Goal: Task Accomplishment & Management: Use online tool/utility

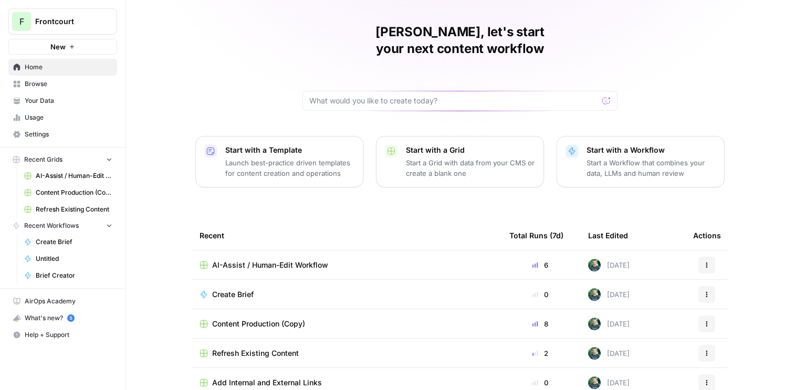
scroll to position [28, 0]
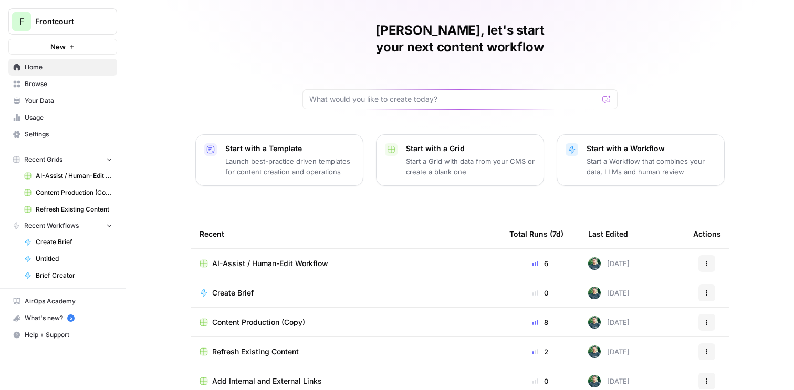
click at [276, 317] on span "Content Production (Copy)" at bounding box center [258, 322] width 93 height 11
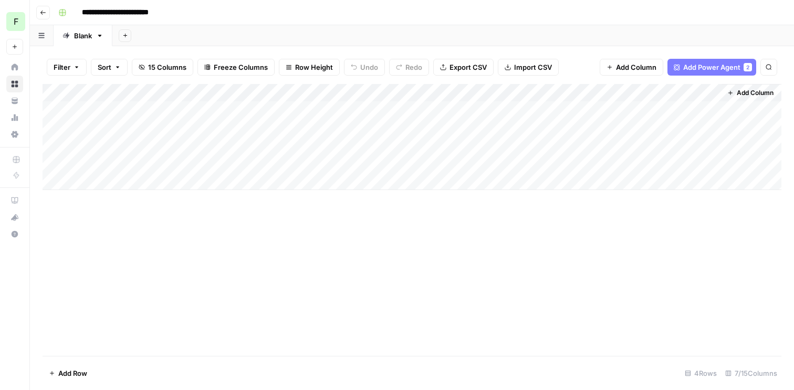
click at [45, 14] on icon "button" at bounding box center [43, 12] width 6 height 6
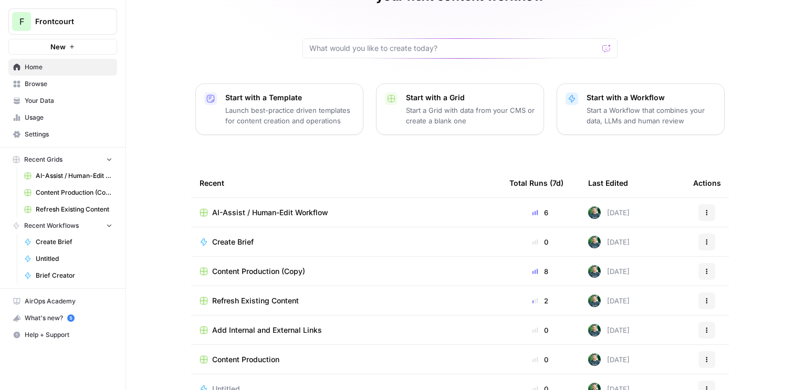
scroll to position [93, 0]
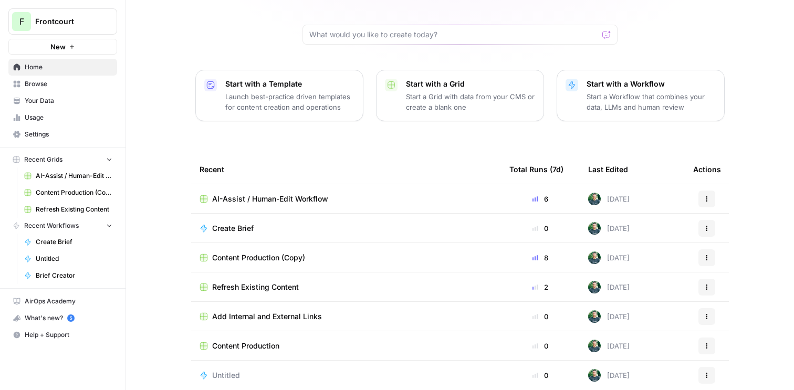
click at [261, 341] on span "Content Production" at bounding box center [245, 346] width 67 height 11
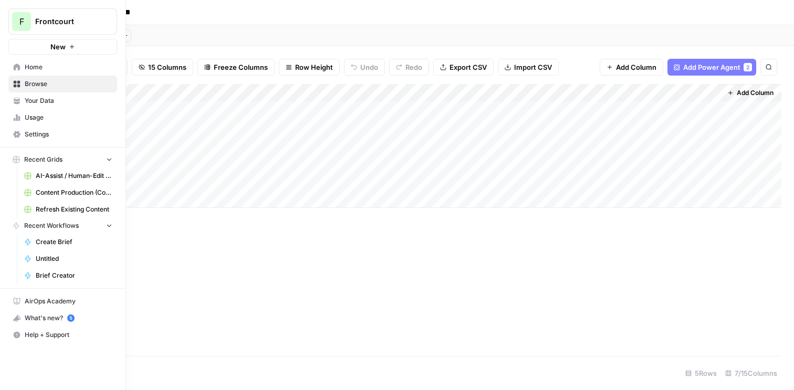
click at [23, 65] on link "Home" at bounding box center [62, 67] width 109 height 17
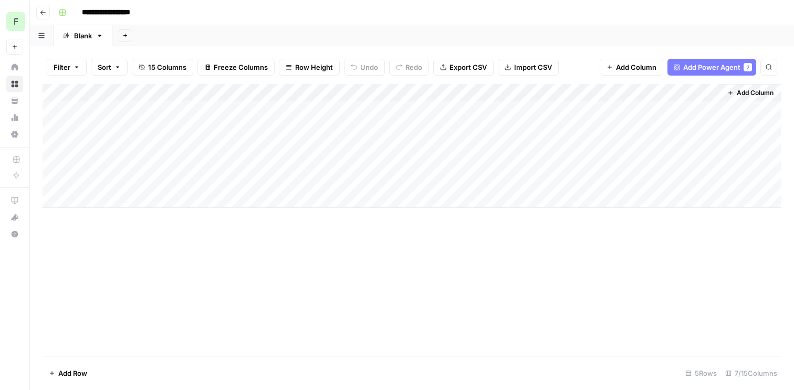
click at [104, 181] on div "Add Column" at bounding box center [412, 146] width 739 height 124
type textarea "**********"
click at [166, 232] on div "Add Column" at bounding box center [412, 220] width 739 height 272
click at [163, 182] on div "Add Column" at bounding box center [412, 146] width 739 height 124
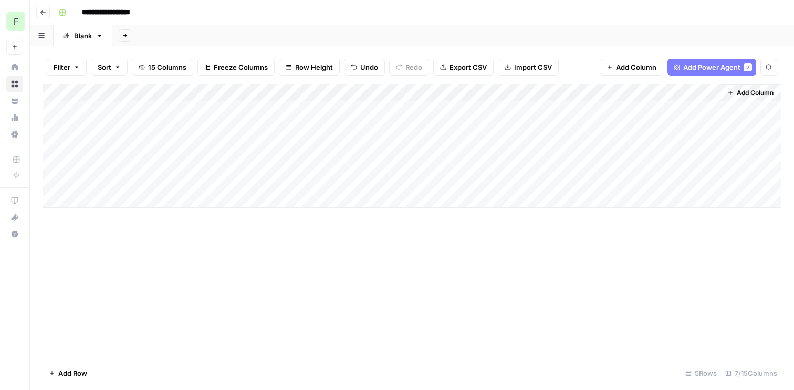
click at [385, 185] on div "Add Column" at bounding box center [412, 146] width 739 height 124
click at [734, 72] on span "Add Power Agent" at bounding box center [711, 67] width 57 height 11
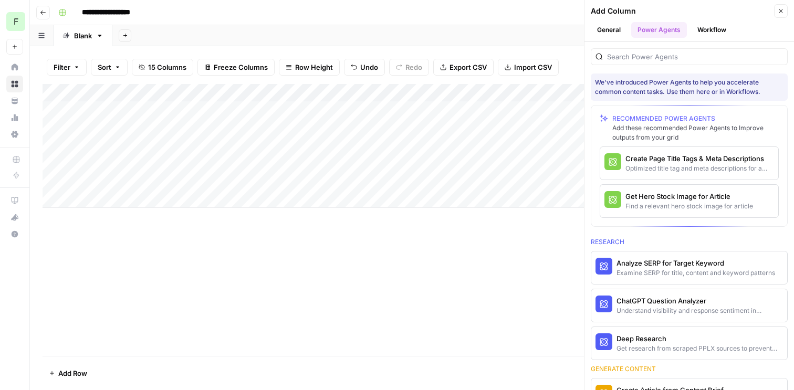
click at [779, 12] on icon "button" at bounding box center [781, 11] width 4 height 4
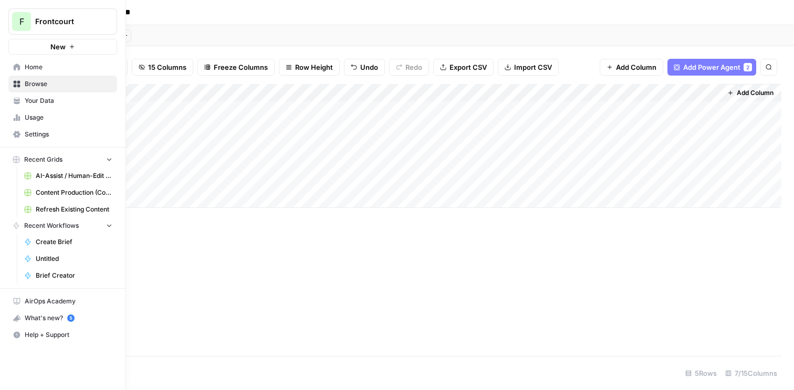
click at [53, 123] on link "Usage" at bounding box center [62, 117] width 109 height 17
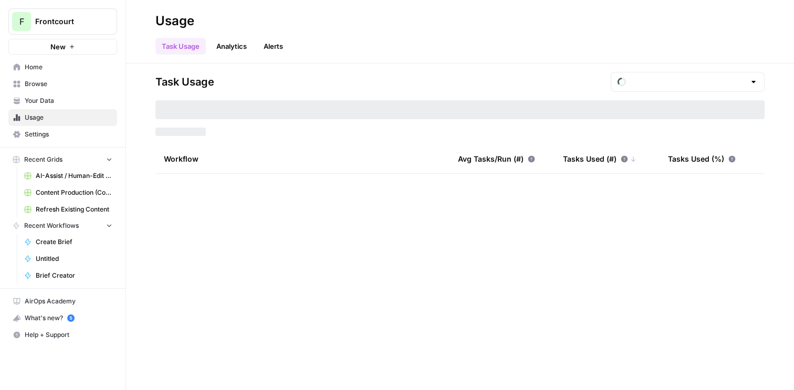
type input "August Included Tasks"
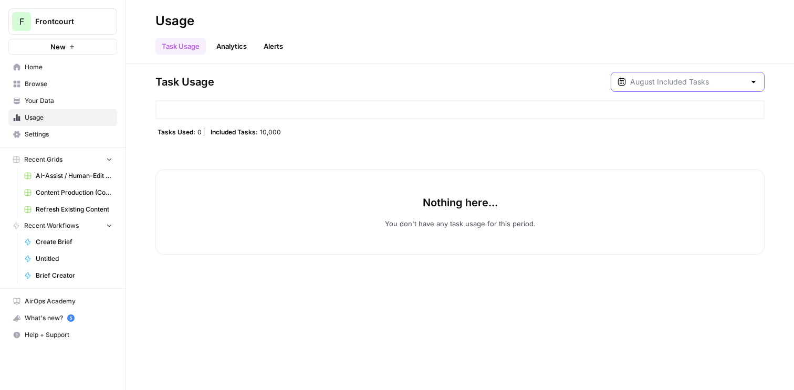
click at [693, 81] on input "text" at bounding box center [687, 82] width 115 height 11
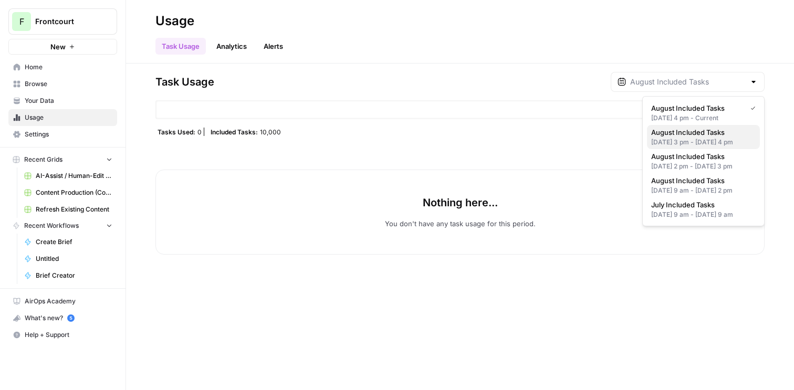
click at [712, 140] on div "Aug 6, 2025 3 pm - Aug 8, 2025 4 pm" at bounding box center [703, 142] width 104 height 9
type input "August Included Tasks"
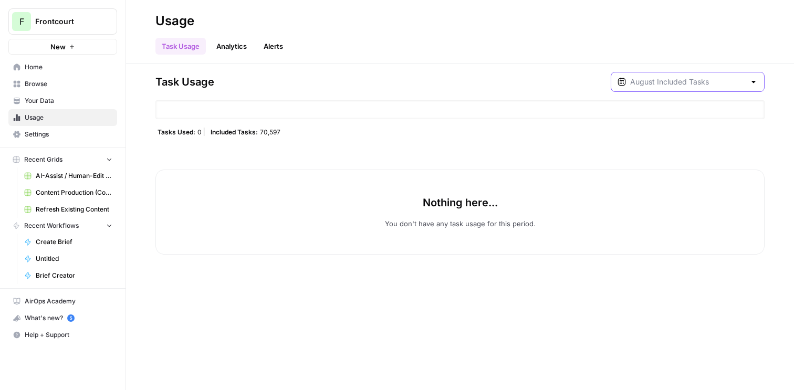
click at [742, 80] on input "text" at bounding box center [687, 82] width 115 height 11
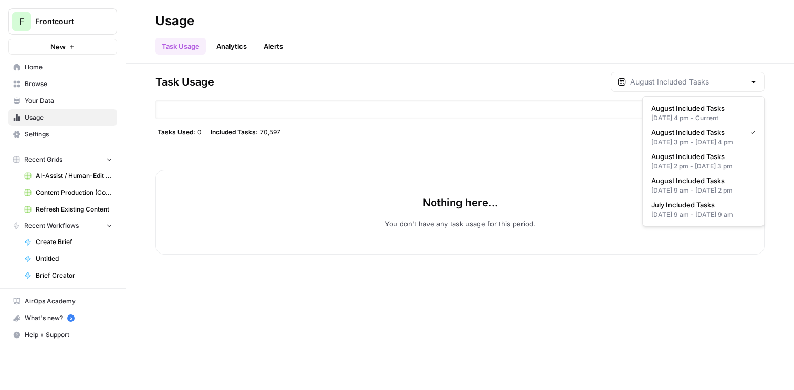
type input "August Included Tasks"
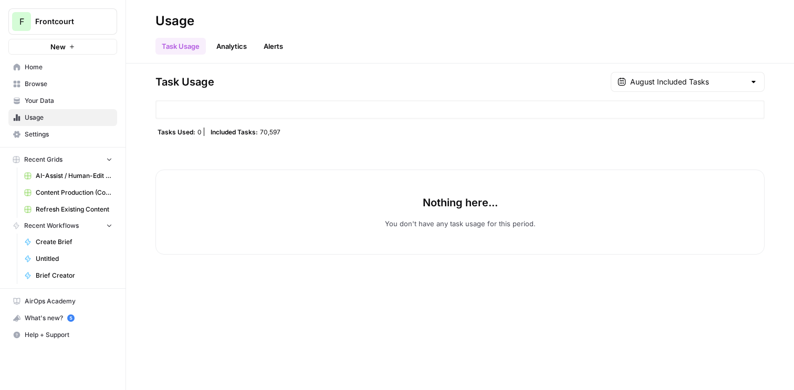
click at [291, 131] on div "Tasks Used: 0 Included Tasks: 70,597" at bounding box center [459, 132] width 609 height 8
click at [711, 87] on input "text" at bounding box center [687, 82] width 115 height 11
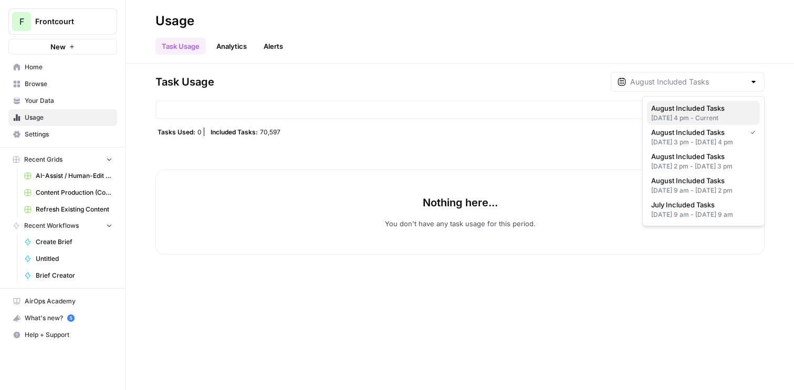
click at [701, 107] on span "August Included Tasks" at bounding box center [701, 108] width 100 height 11
type input "August Included Tasks"
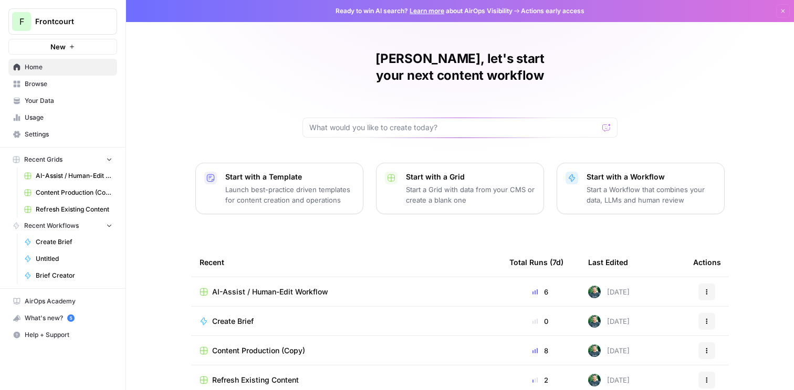
click at [66, 121] on span "Usage" at bounding box center [69, 117] width 88 height 9
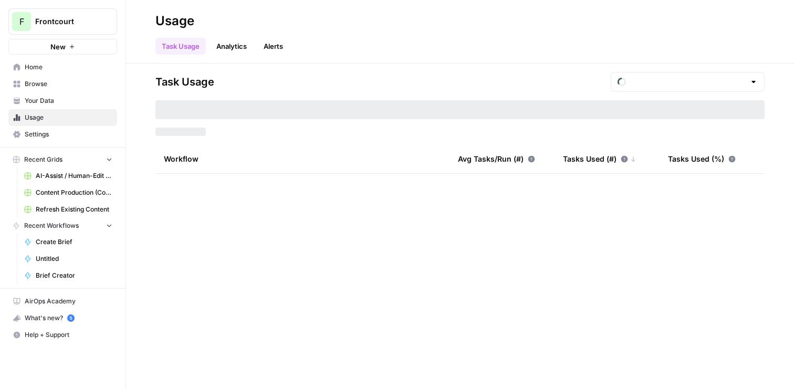
type input "August Included Tasks"
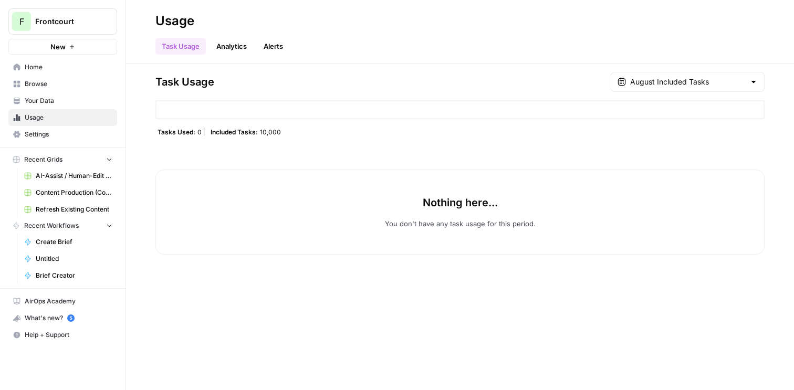
click at [66, 24] on span "Frontcourt" at bounding box center [67, 21] width 64 height 11
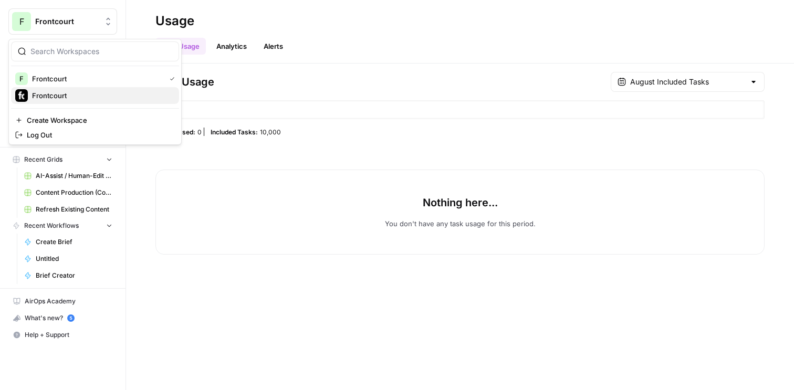
click at [78, 91] on span "Frontcourt" at bounding box center [101, 95] width 139 height 11
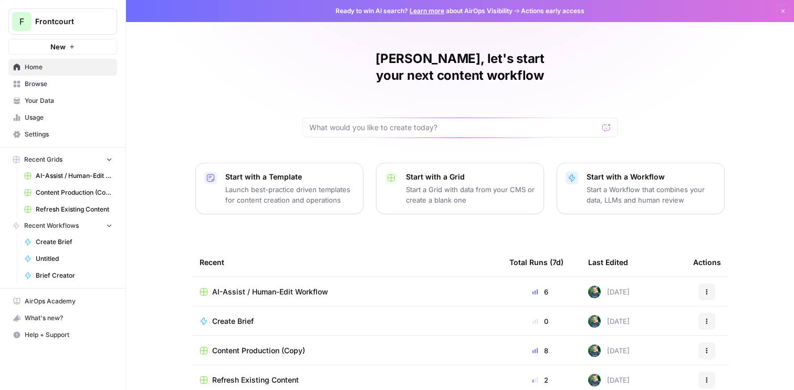
click at [46, 92] on link "Your Data" at bounding box center [62, 100] width 109 height 17
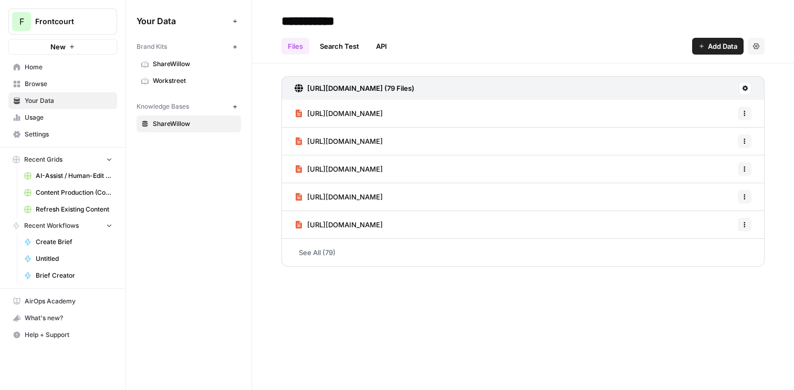
click at [46, 86] on span "Browse" at bounding box center [69, 83] width 88 height 9
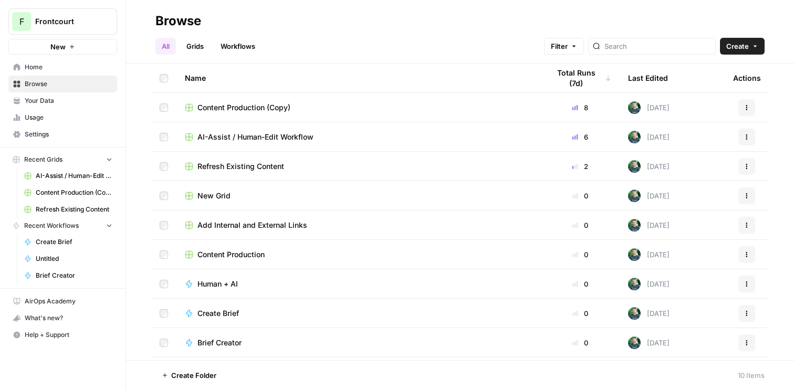
click at [48, 119] on span "Usage" at bounding box center [69, 117] width 88 height 9
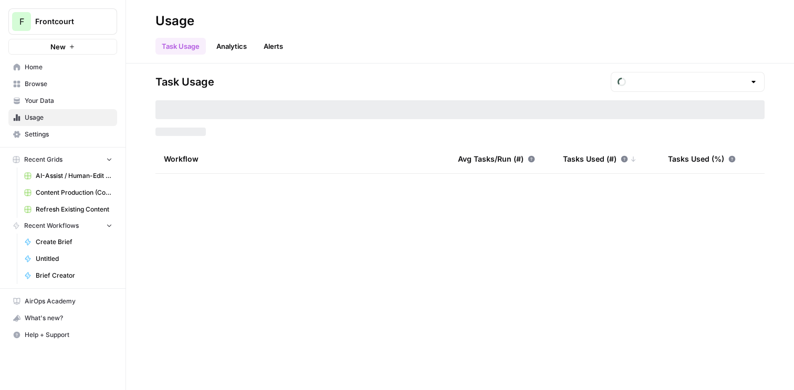
type input "August Included Tasks"
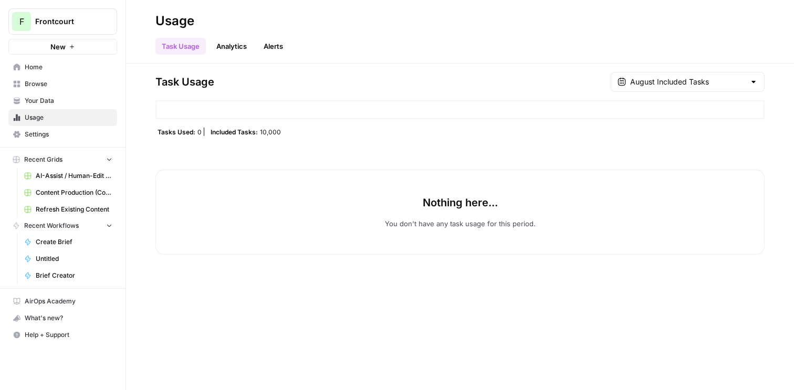
click at [232, 50] on link "Analytics" at bounding box center [231, 46] width 43 height 17
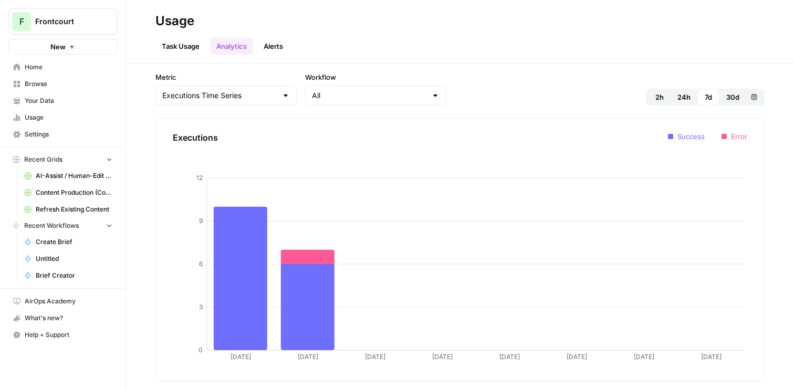
click at [269, 49] on button "Alerts" at bounding box center [273, 46] width 32 height 17
click at [71, 88] on span "Browse" at bounding box center [69, 83] width 88 height 9
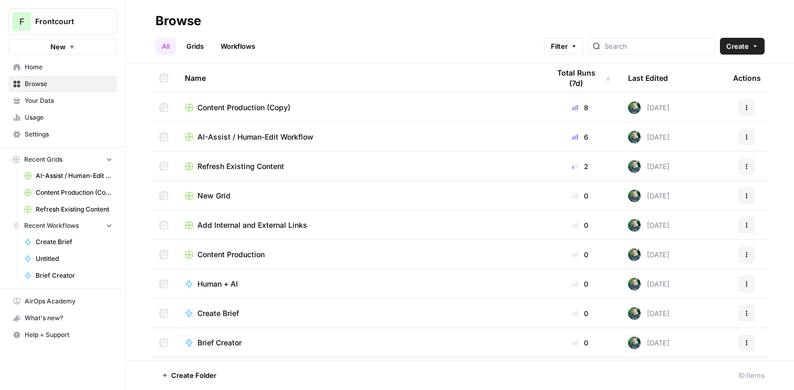
click at [66, 103] on span "Your Data" at bounding box center [69, 100] width 88 height 9
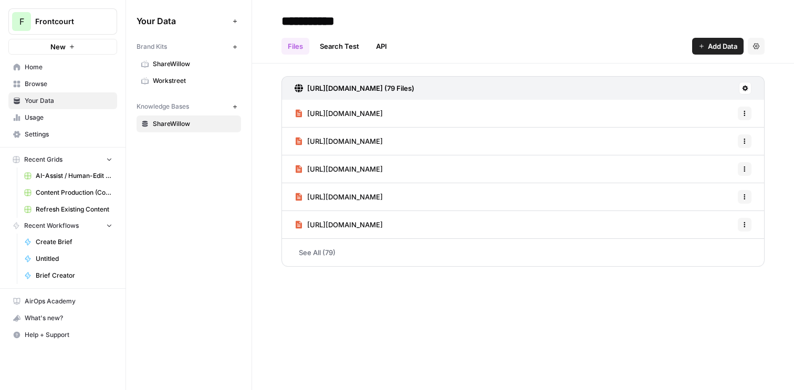
click at [60, 116] on span "Usage" at bounding box center [69, 117] width 88 height 9
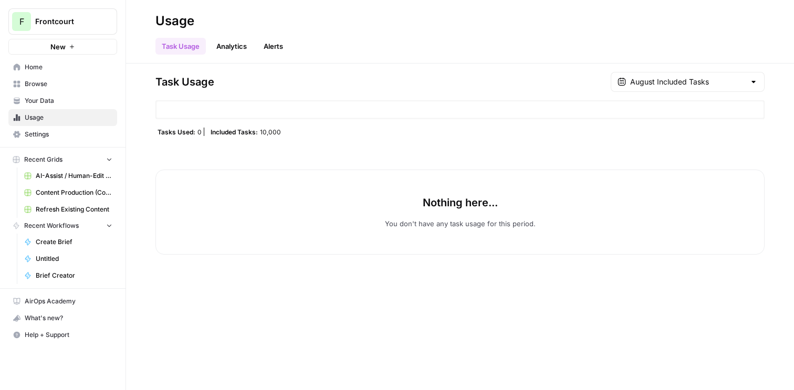
click at [56, 129] on link "Settings" at bounding box center [62, 134] width 109 height 17
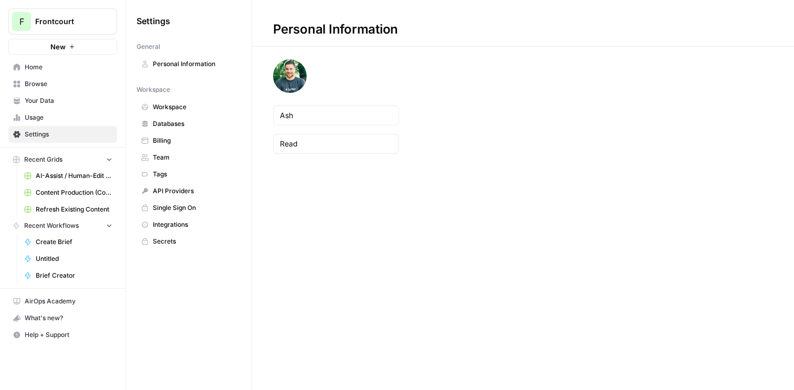
click at [53, 85] on span "Browse" at bounding box center [69, 83] width 88 height 9
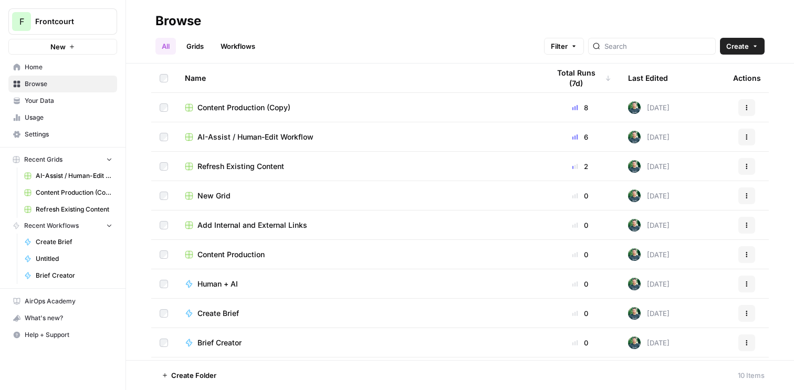
click at [53, 65] on span "Home" at bounding box center [69, 66] width 88 height 9
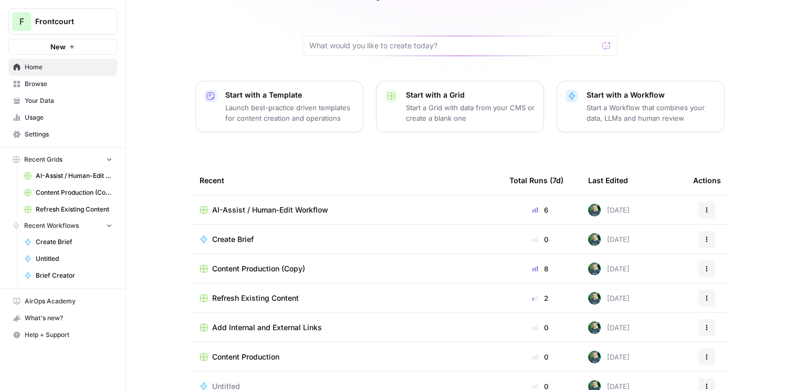
scroll to position [93, 0]
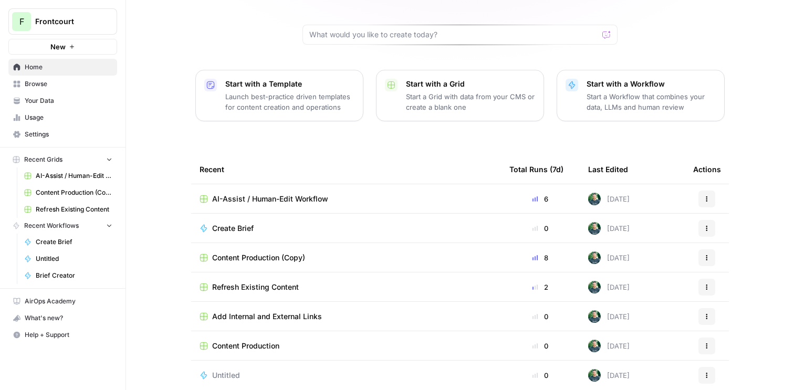
click at [265, 341] on span "Content Production" at bounding box center [245, 346] width 67 height 11
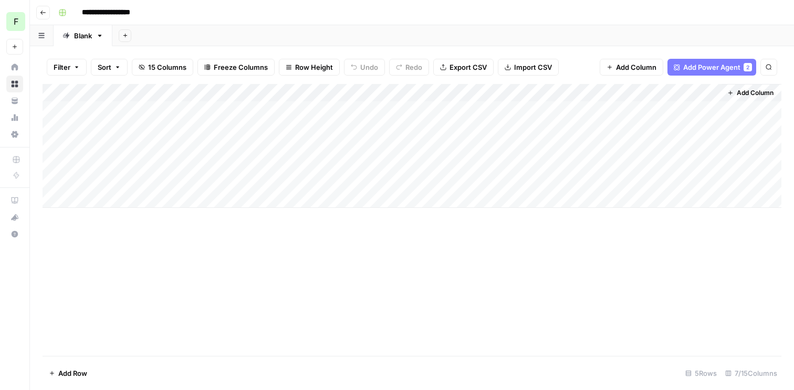
click at [352, 275] on div "Add Column" at bounding box center [412, 220] width 739 height 272
click at [400, 185] on div "Add Column" at bounding box center [412, 146] width 739 height 124
click at [426, 178] on div "Add Column" at bounding box center [412, 146] width 739 height 124
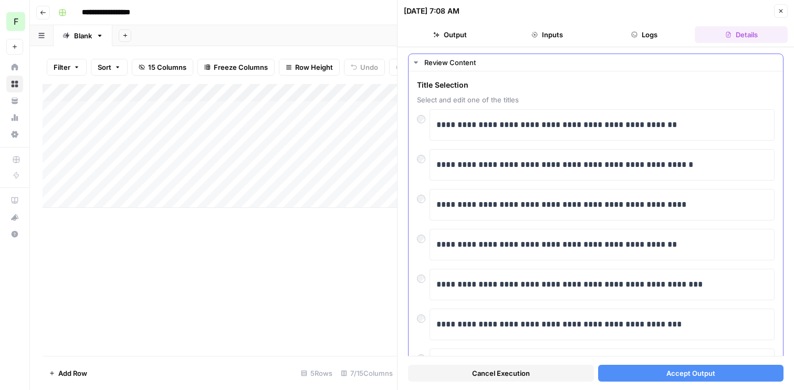
scroll to position [24, 0]
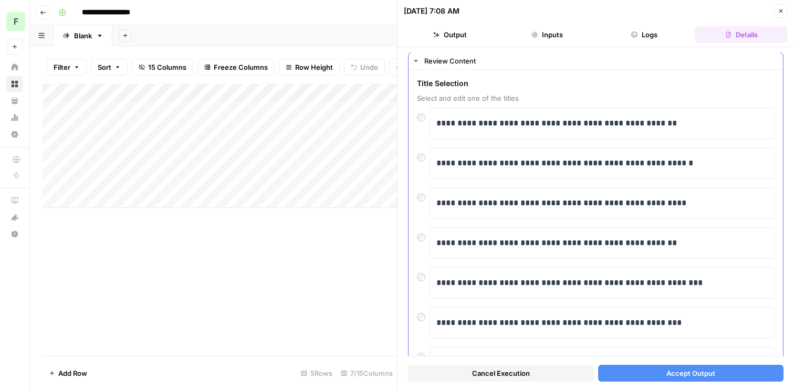
click at [423, 123] on div "**********" at bounding box center [596, 124] width 358 height 32
click at [708, 376] on span "Accept Output" at bounding box center [690, 373] width 49 height 11
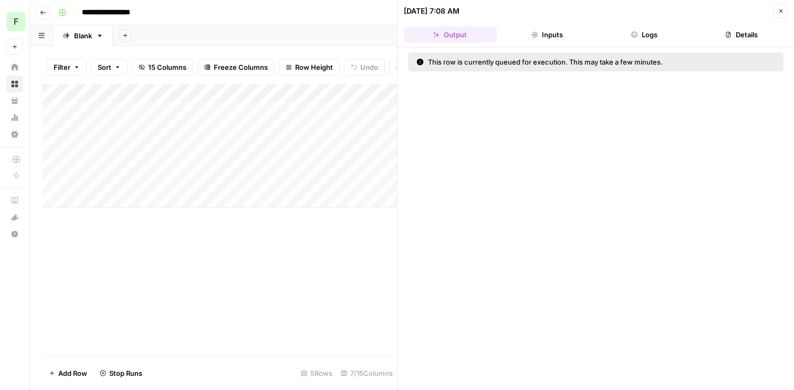
click at [775, 18] on header "08/12/25 at 7:08 AM Close Output Inputs Logs Details" at bounding box center [595, 23] width 396 height 47
click at [778, 16] on button "Close" at bounding box center [781, 11] width 14 height 14
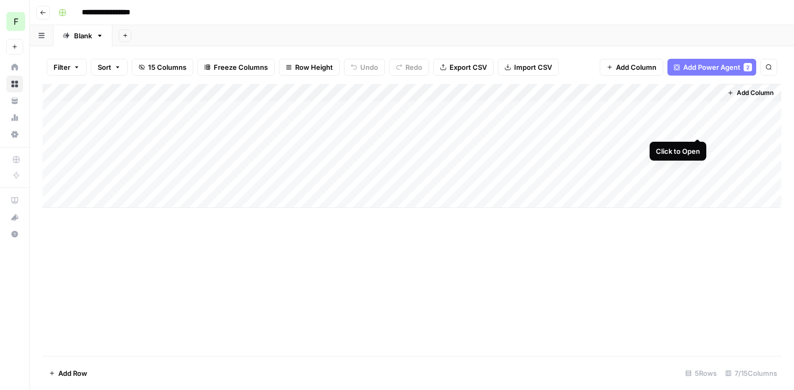
click at [696, 130] on div "Add Column" at bounding box center [412, 146] width 739 height 124
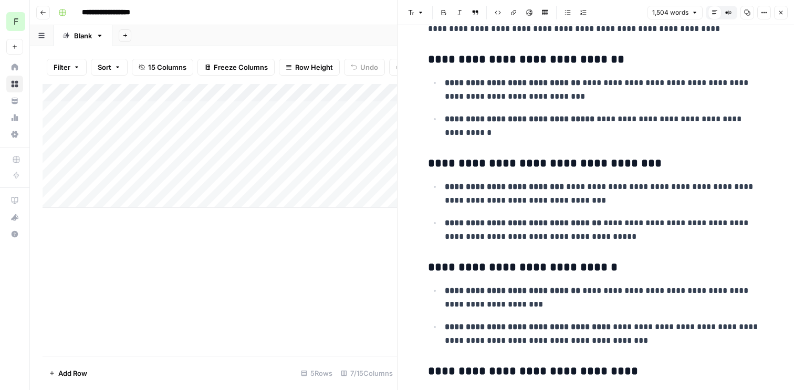
scroll to position [1797, 0]
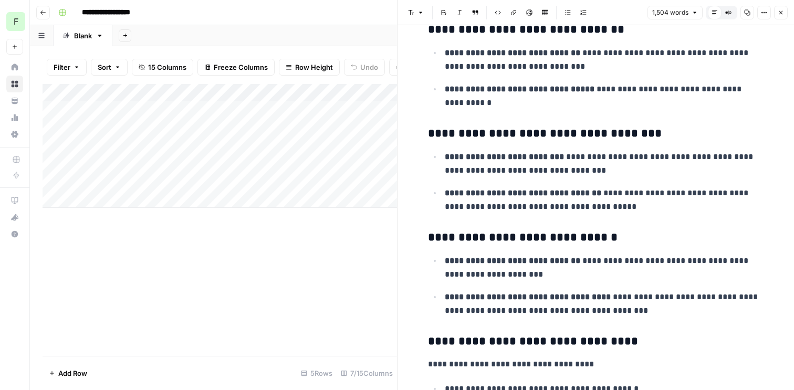
click at [92, 197] on div "Add Column" at bounding box center [220, 146] width 354 height 124
type textarea "**********"
click at [276, 274] on div "Add Column" at bounding box center [220, 220] width 354 height 272
click at [324, 288] on div "Add Column" at bounding box center [220, 220] width 354 height 272
click at [785, 12] on button "Close" at bounding box center [781, 13] width 14 height 14
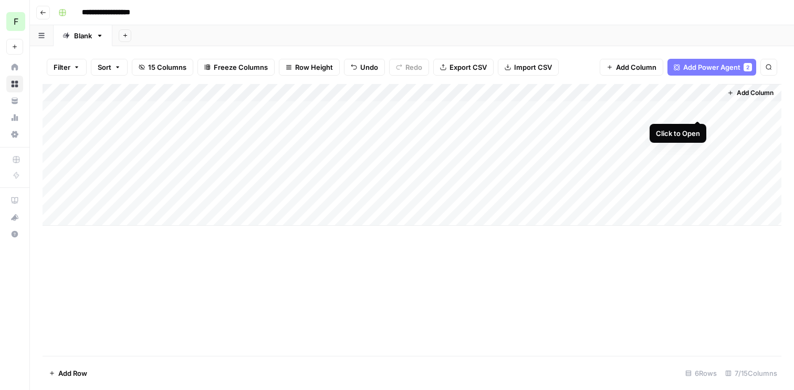
click at [696, 110] on div "Add Column" at bounding box center [412, 155] width 739 height 142
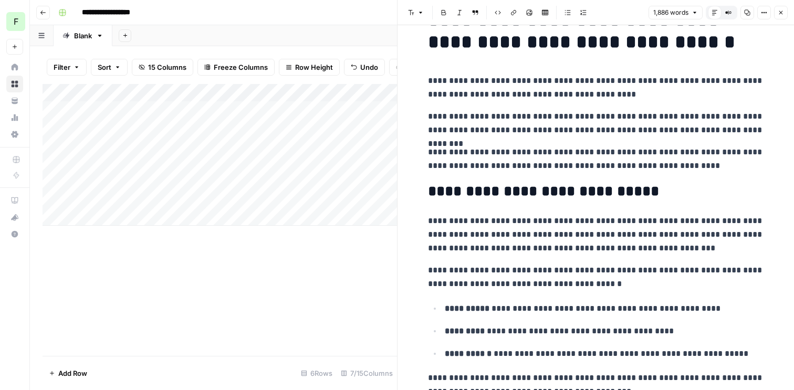
scroll to position [51, 0]
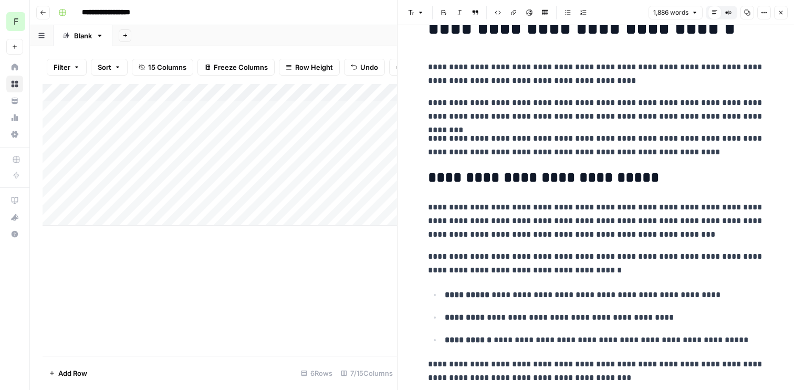
click at [364, 264] on div "Add Column" at bounding box center [220, 220] width 354 height 272
click at [781, 12] on icon "button" at bounding box center [781, 13] width 4 height 4
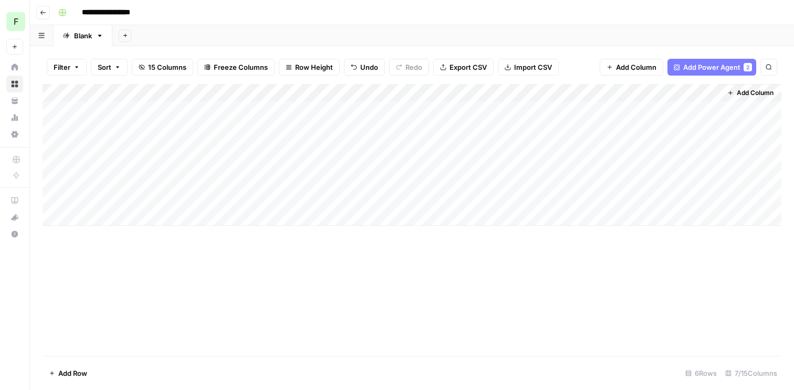
click at [565, 182] on div "Add Column" at bounding box center [412, 155] width 739 height 142
click at [699, 109] on div "Add Column" at bounding box center [412, 155] width 739 height 142
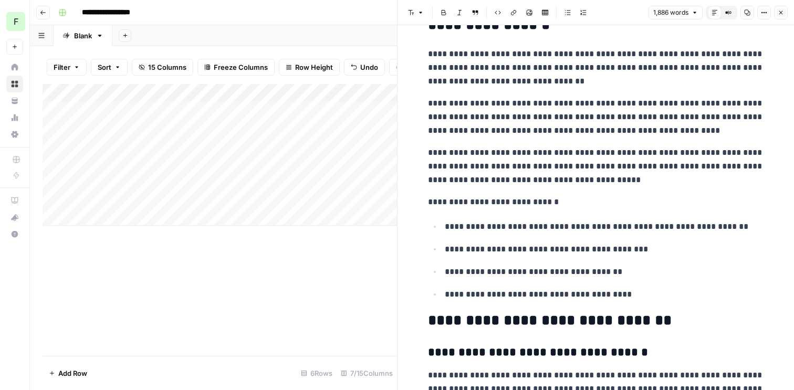
scroll to position [519, 0]
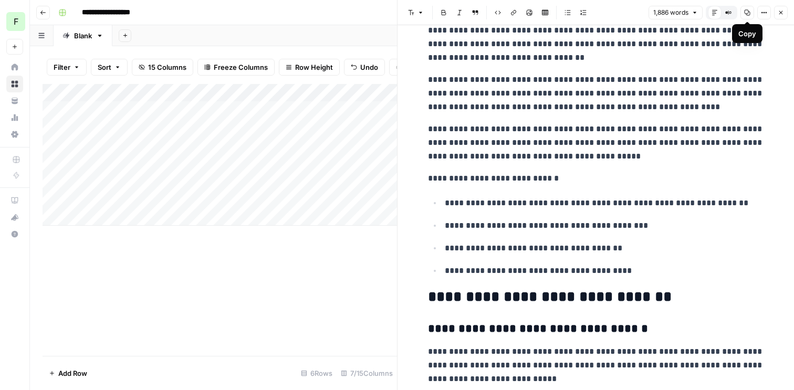
click at [743, 13] on span "Copy" at bounding box center [743, 13] width 1 height 1
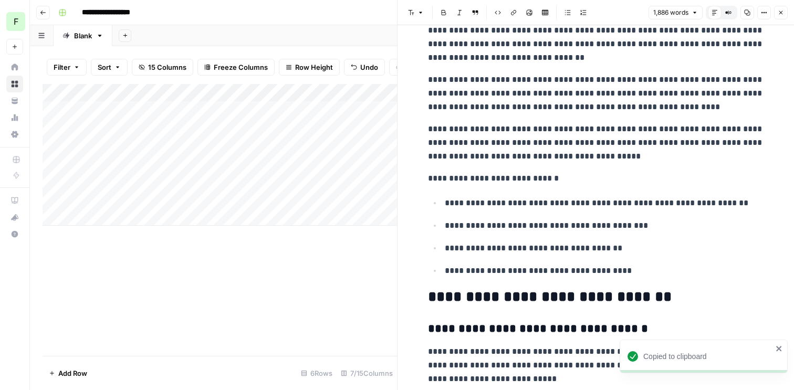
click at [357, 259] on div "Add Column" at bounding box center [220, 220] width 354 height 272
click at [778, 11] on icon "button" at bounding box center [781, 12] width 6 height 6
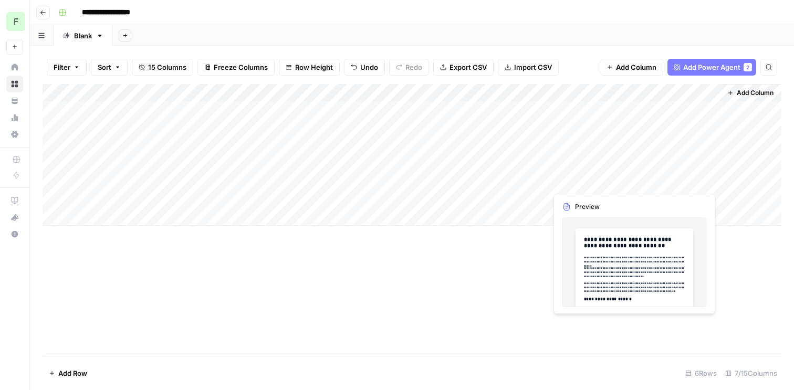
click at [706, 187] on div "Add Column" at bounding box center [412, 155] width 739 height 142
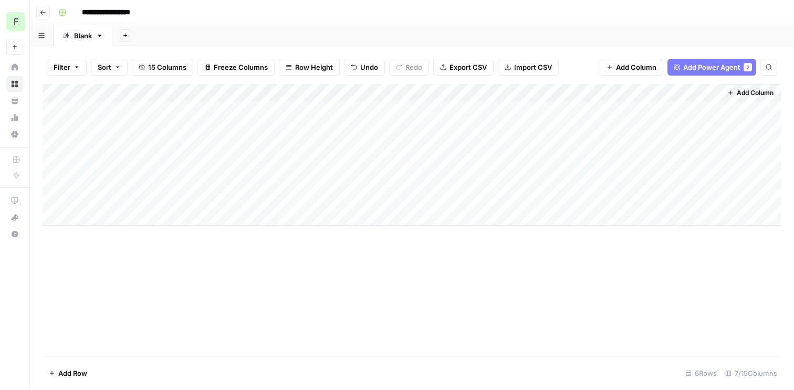
click at [707, 183] on div "Add Column" at bounding box center [412, 155] width 739 height 142
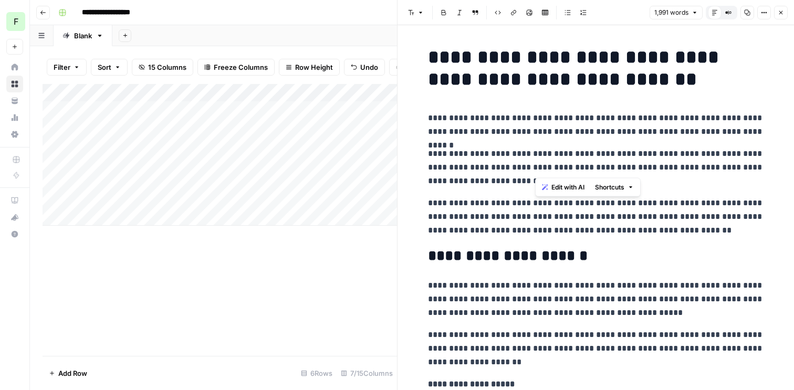
drag, startPoint x: 532, startPoint y: 153, endPoint x: 581, endPoint y: 165, distance: 50.7
click at [581, 165] on p "**********" at bounding box center [596, 167] width 336 height 41
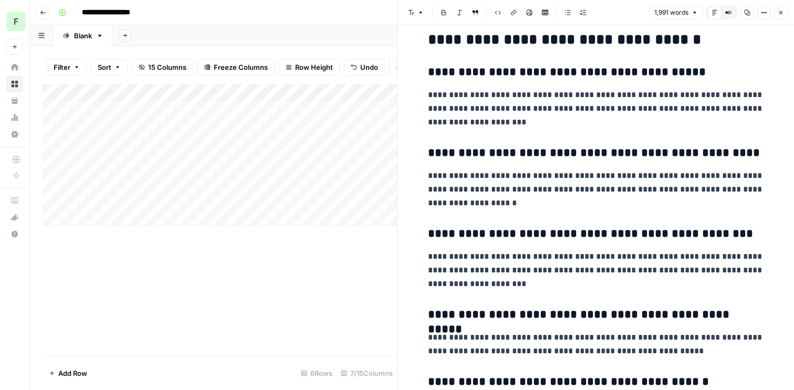
scroll to position [4010, 0]
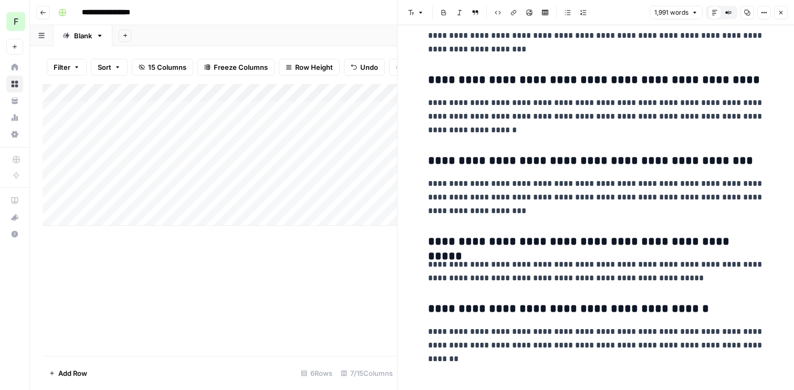
click at [750, 14] on icon "button" at bounding box center [748, 13] width 6 height 6
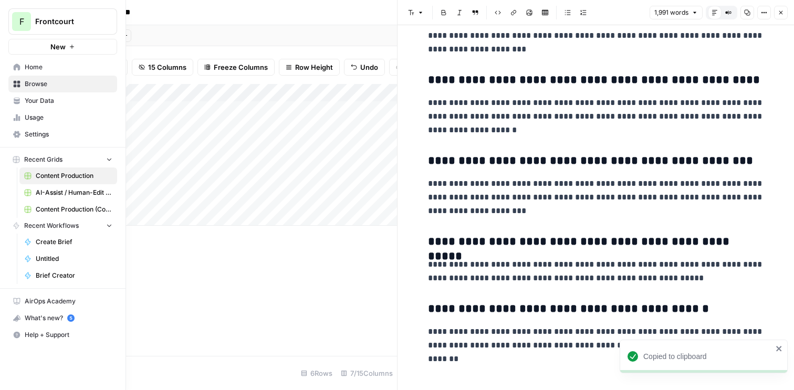
click at [46, 105] on span "Your Data" at bounding box center [69, 100] width 88 height 9
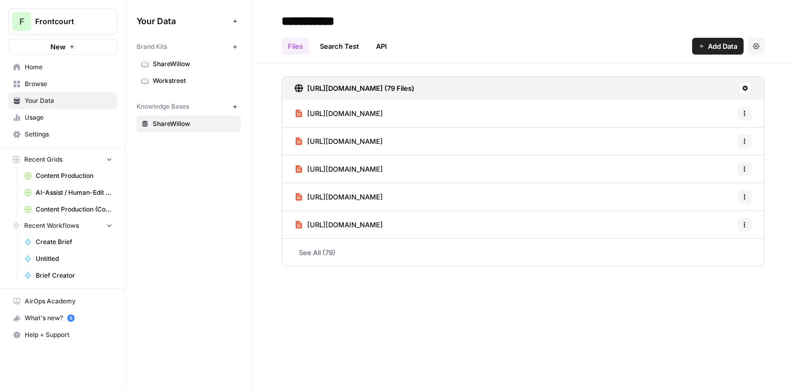
click at [47, 113] on span "Usage" at bounding box center [69, 117] width 88 height 9
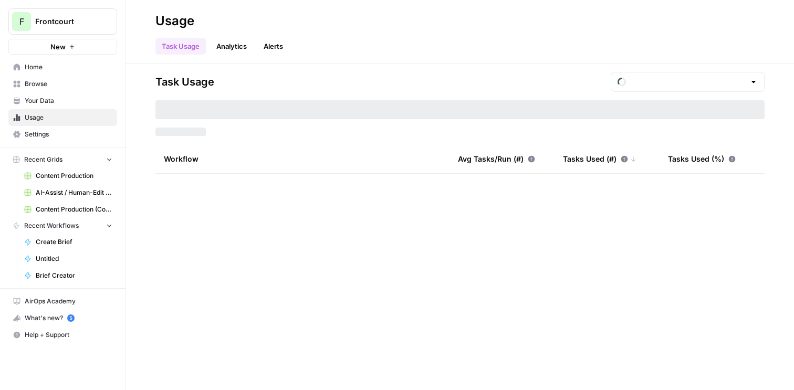
type input "August Included Tasks"
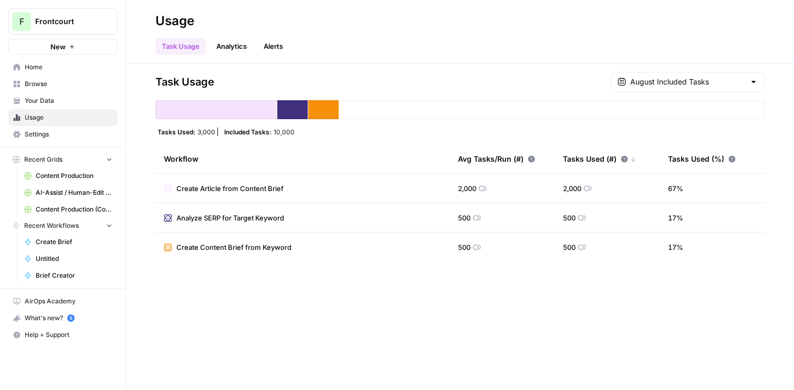
click at [45, 82] on span "Browse" at bounding box center [69, 83] width 88 height 9
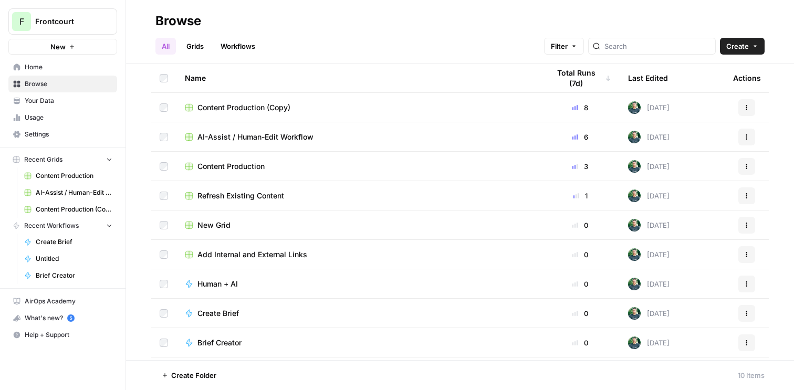
click at [43, 69] on span "Home" at bounding box center [69, 66] width 88 height 9
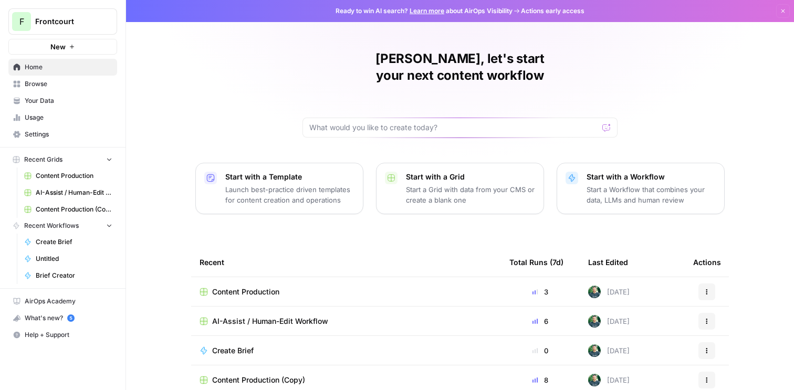
click at [257, 287] on span "Content Production" at bounding box center [245, 292] width 67 height 11
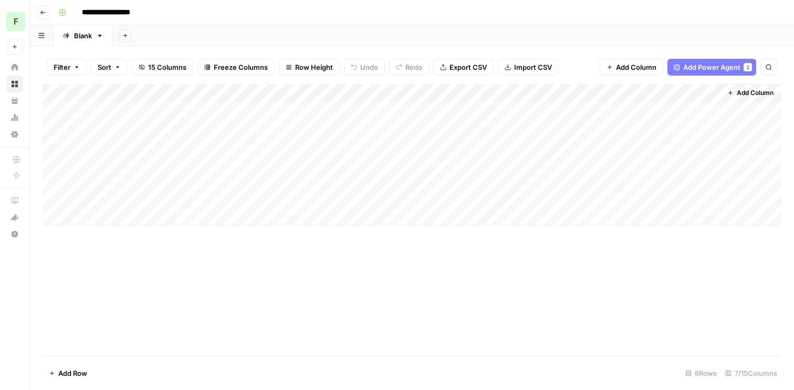
click at [108, 215] on div "Add Column" at bounding box center [412, 155] width 739 height 142
type textarea "**********"
click at [179, 278] on div "Add Column" at bounding box center [412, 220] width 739 height 272
click at [163, 216] on div "Add Column" at bounding box center [412, 164] width 739 height 160
click at [355, 220] on div "Add Column" at bounding box center [412, 164] width 739 height 160
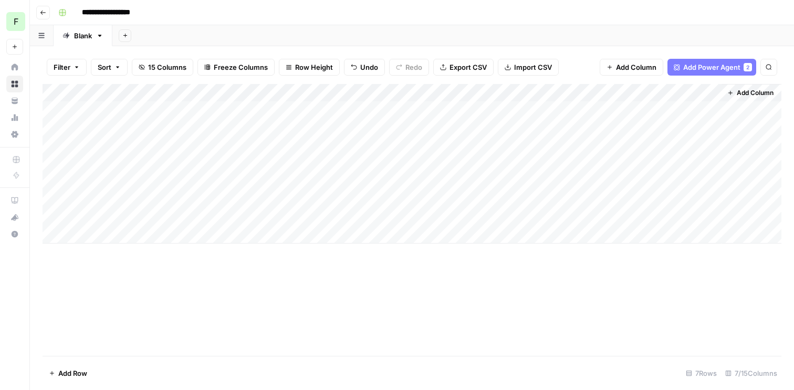
click at [414, 216] on div "Add Column" at bounding box center [412, 164] width 739 height 160
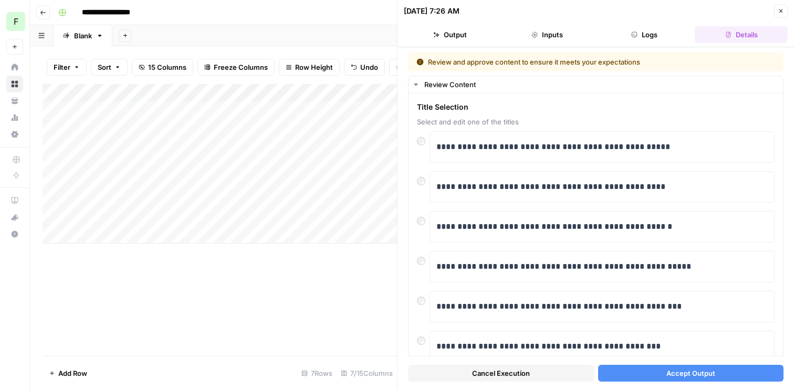
click at [670, 372] on span "Accept Output" at bounding box center [690, 373] width 49 height 11
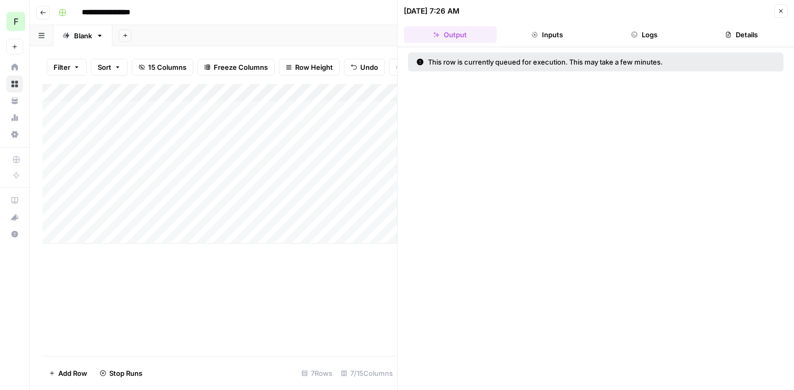
click at [338, 287] on div "Add Column" at bounding box center [220, 220] width 354 height 272
click at [782, 13] on icon "button" at bounding box center [781, 11] width 6 height 6
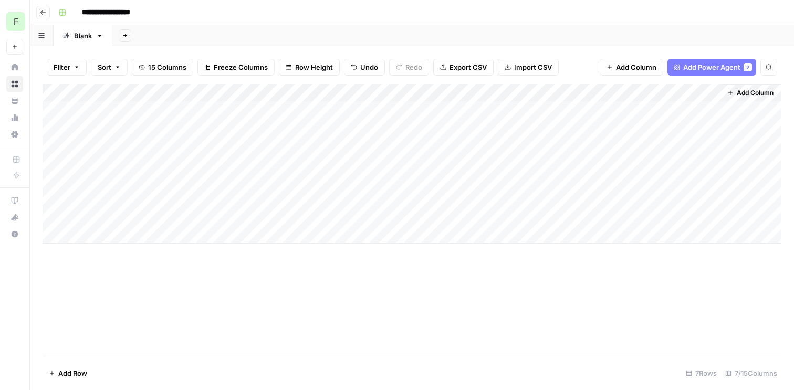
click at [711, 185] on div "Add Column" at bounding box center [412, 164] width 739 height 160
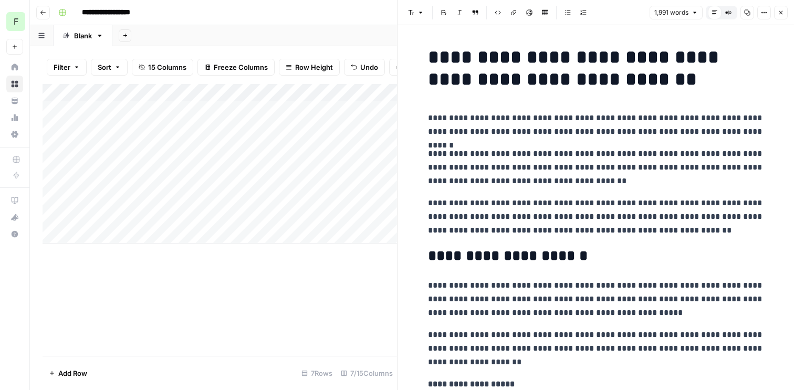
click at [747, 9] on icon "button" at bounding box center [747, 12] width 6 height 6
click at [376, 274] on div "Add Column" at bounding box center [220, 220] width 354 height 272
click at [784, 14] on button "Close" at bounding box center [781, 13] width 14 height 14
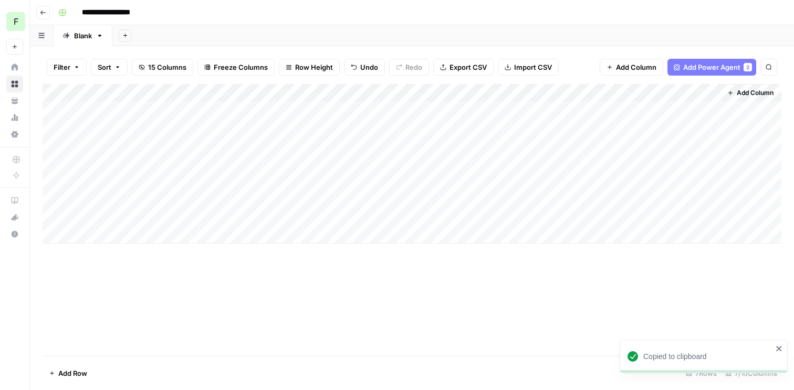
click at [542, 215] on div "Add Column" at bounding box center [412, 164] width 739 height 160
click at [699, 127] on div "Add Column" at bounding box center [412, 164] width 739 height 160
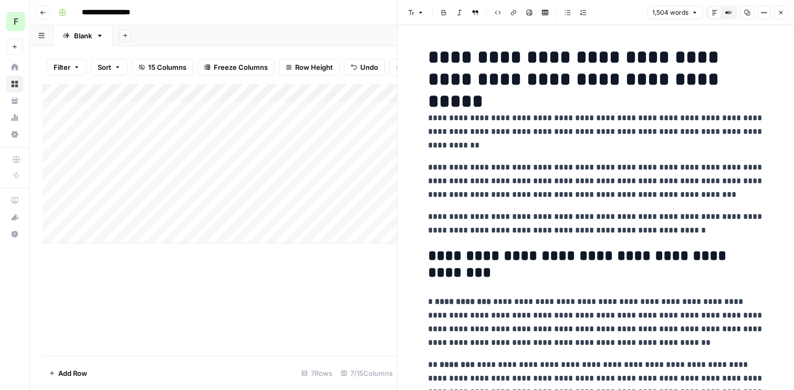
click at [751, 8] on button "Copy" at bounding box center [747, 13] width 14 height 14
click at [332, 298] on div "Add Column" at bounding box center [220, 220] width 354 height 272
click at [780, 9] on button "Close" at bounding box center [781, 13] width 14 height 14
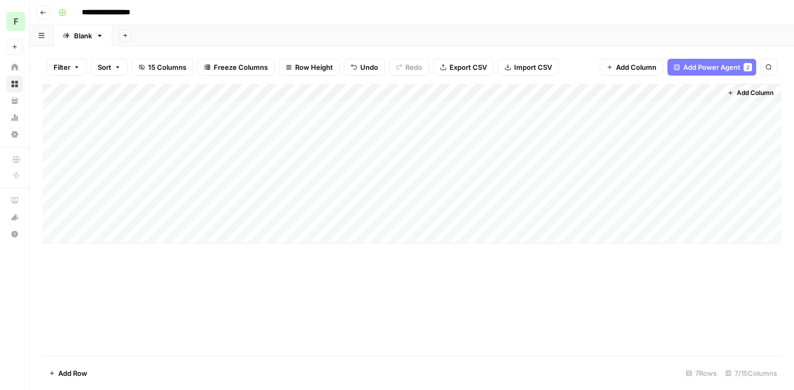
click at [579, 217] on div "Add Column" at bounding box center [412, 164] width 739 height 160
click at [602, 217] on div "Add Column" at bounding box center [412, 164] width 739 height 160
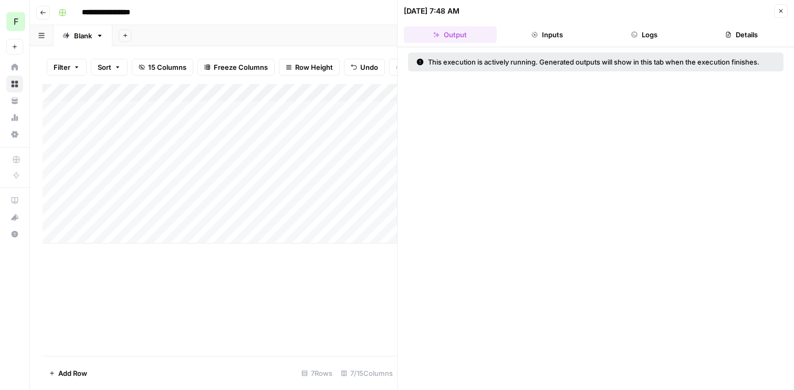
click at [558, 36] on button "Inputs" at bounding box center [547, 34] width 93 height 17
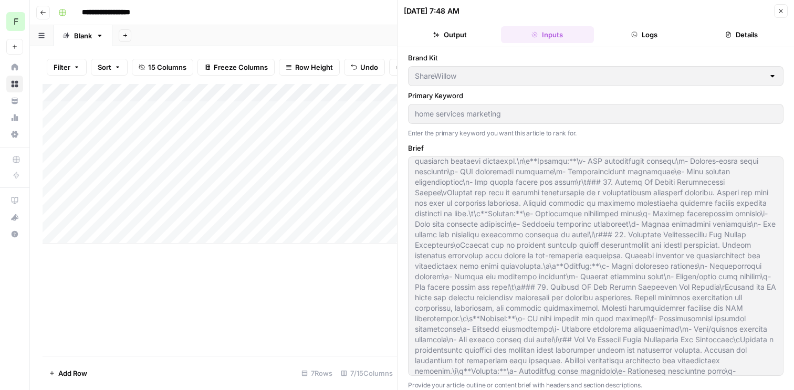
click at [643, 31] on button "Logs" at bounding box center [644, 34] width 93 height 17
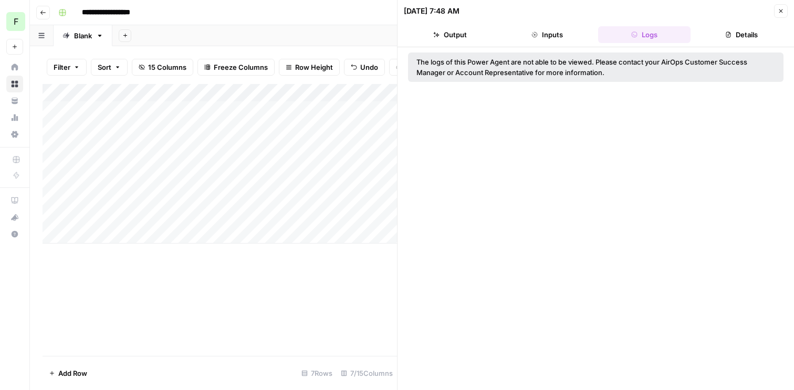
click at [736, 30] on button "Details" at bounding box center [741, 34] width 93 height 17
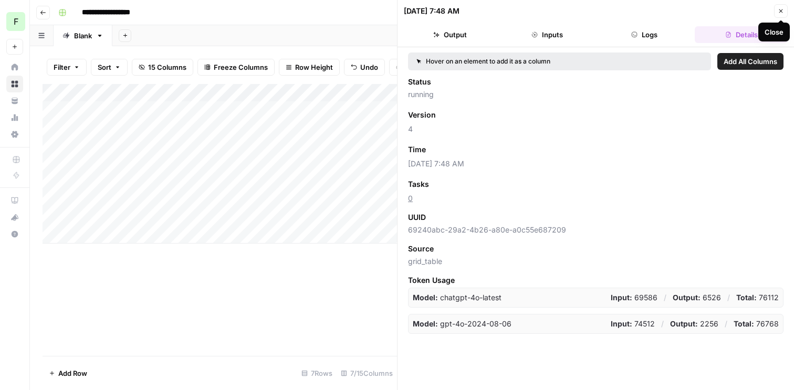
click at [781, 8] on icon "button" at bounding box center [781, 11] width 6 height 6
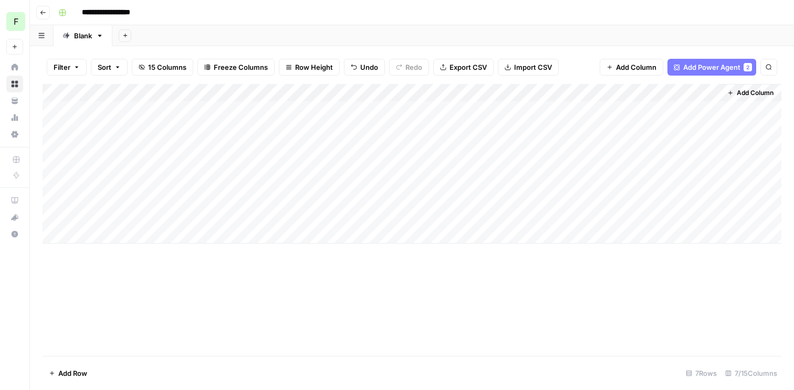
click at [107, 220] on div "Add Column" at bounding box center [412, 164] width 739 height 160
click at [712, 216] on div "Add Column" at bounding box center [412, 164] width 739 height 160
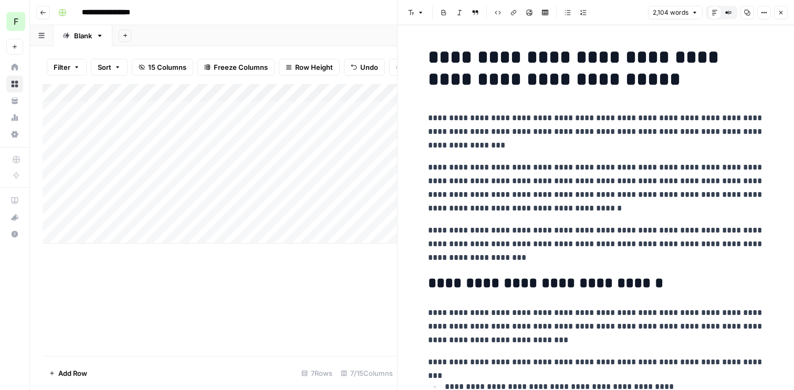
click at [744, 13] on icon "button" at bounding box center [747, 12] width 6 height 6
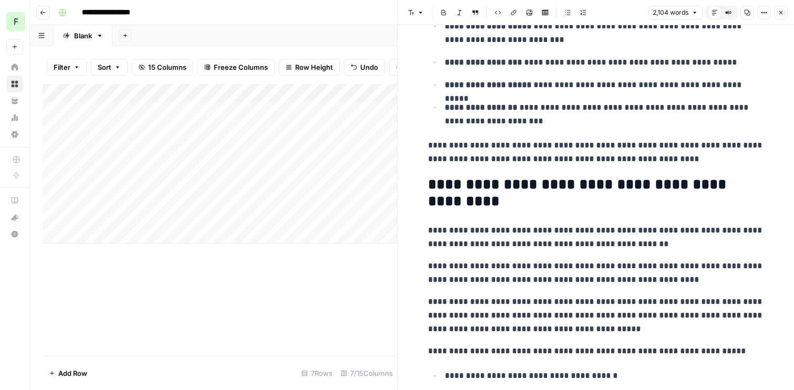
scroll to position [4011, 0]
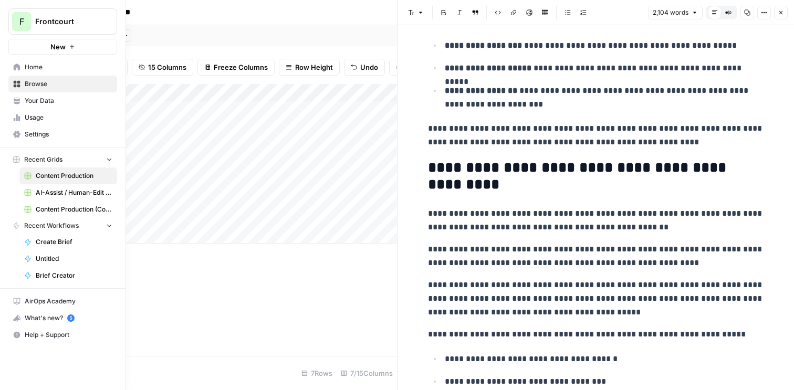
click at [14, 114] on icon at bounding box center [16, 117] width 7 height 7
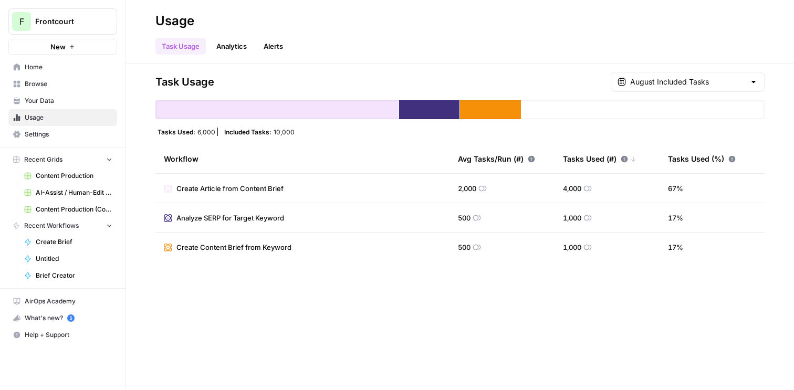
click at [29, 63] on span "Home" at bounding box center [69, 66] width 88 height 9
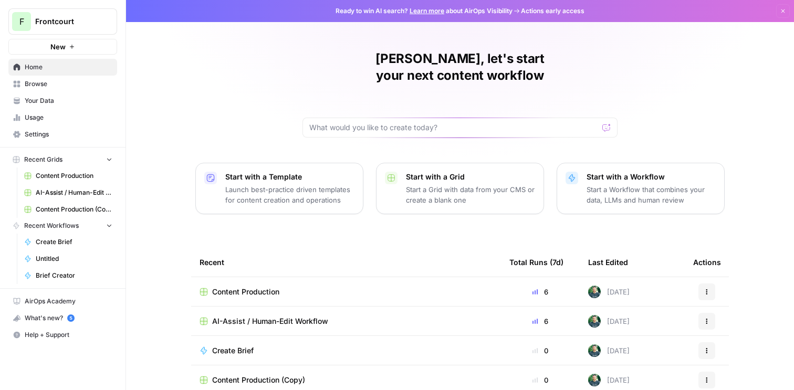
click at [248, 277] on td "Content Production" at bounding box center [346, 291] width 310 height 29
click at [248, 287] on span "Content Production" at bounding box center [245, 292] width 67 height 11
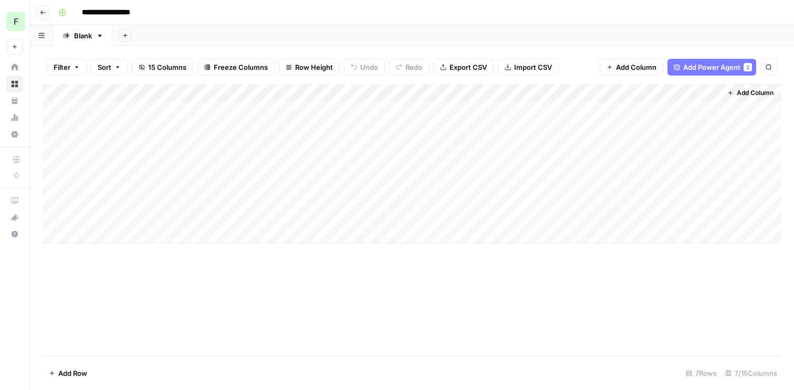
click at [102, 236] on div "Add Column" at bounding box center [412, 164] width 739 height 160
type textarea "**********"
click at [157, 280] on div "Add Column" at bounding box center [412, 220] width 739 height 272
click at [167, 235] on div "Add Column" at bounding box center [412, 172] width 739 height 177
click at [359, 236] on div "Add Column" at bounding box center [412, 172] width 739 height 177
